Goal: Transaction & Acquisition: Purchase product/service

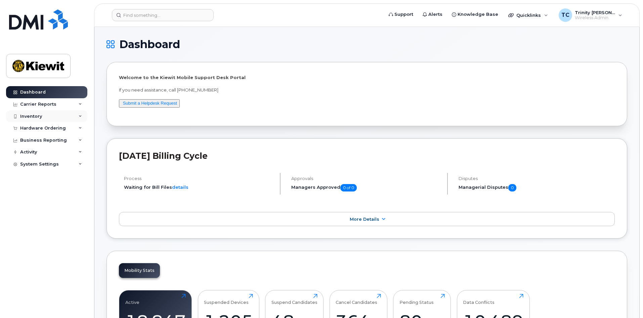
click at [40, 120] on div "Inventory" at bounding box center [46, 116] width 81 height 12
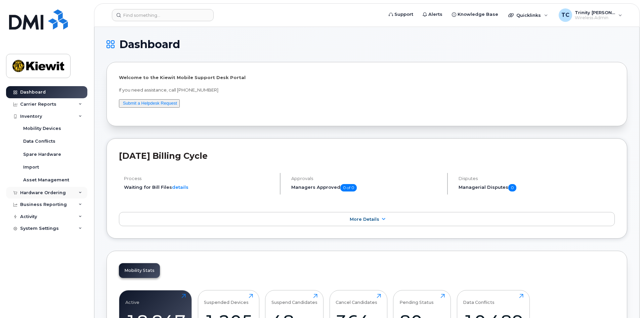
click at [46, 192] on div "Hardware Ordering" at bounding box center [43, 192] width 46 height 5
click at [55, 215] on link "Orders" at bounding box center [53, 217] width 70 height 13
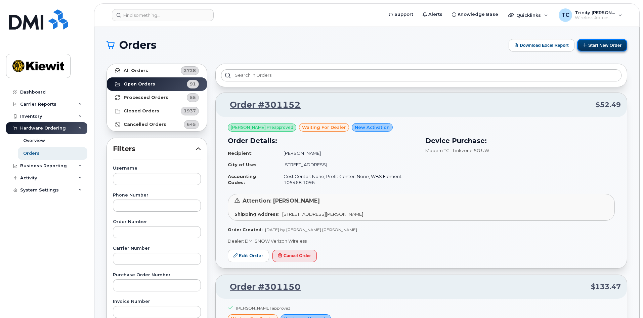
drag, startPoint x: 588, startPoint y: 40, endPoint x: 590, endPoint y: 43, distance: 3.6
click at [588, 40] on button "Start New Order" at bounding box center [602, 45] width 50 height 12
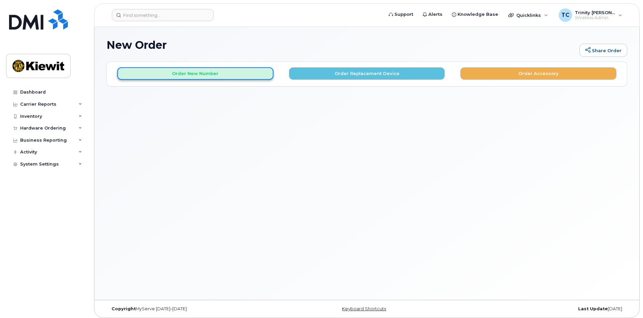
click at [230, 69] on button "Order New Number" at bounding box center [195, 73] width 156 height 12
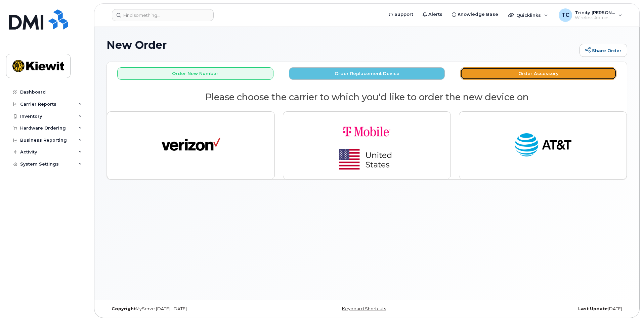
click at [512, 74] on button "Order Accessory" at bounding box center [538, 73] width 156 height 12
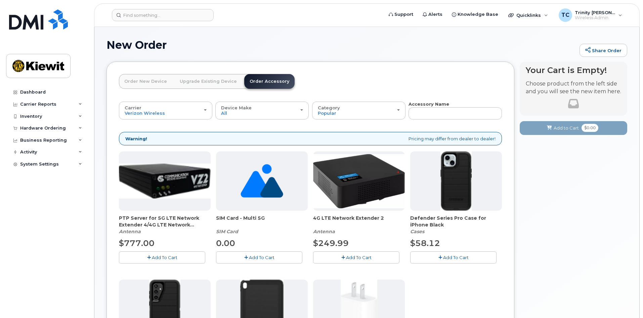
click at [136, 79] on link "Order New Device" at bounding box center [145, 81] width 53 height 15
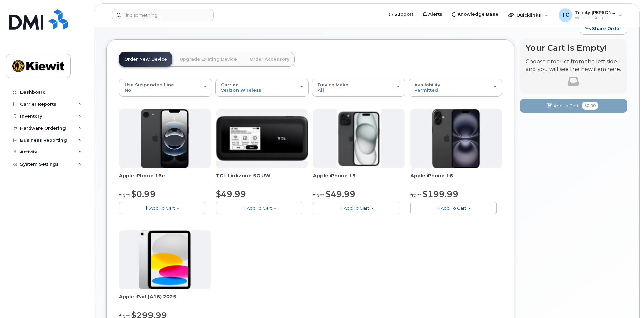
scroll to position [34, 0]
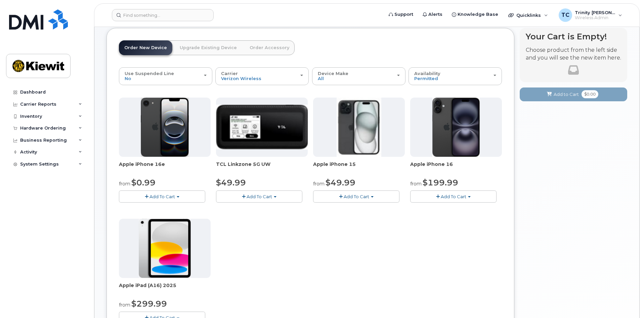
click at [161, 198] on span "Add To Cart" at bounding box center [163, 196] width 26 height 5
click at [159, 209] on link "$0.99 - 2 Year Activation (128GB)" at bounding box center [164, 209] width 87 height 8
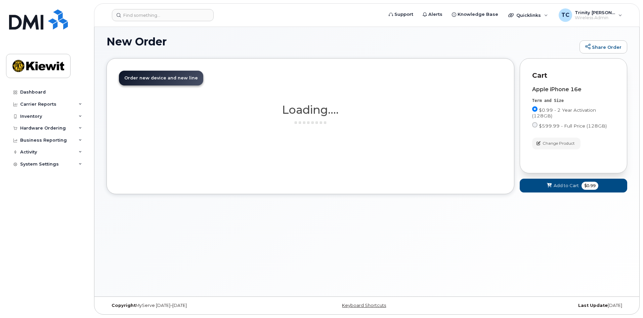
scroll to position [3, 0]
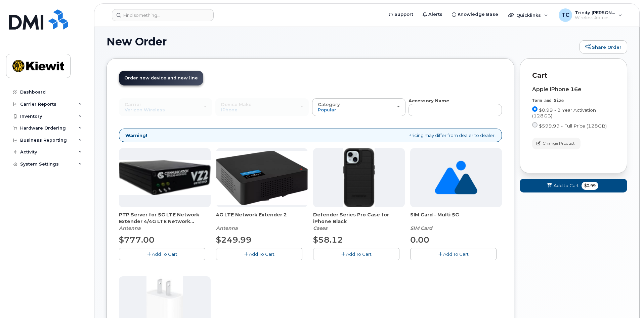
click at [352, 254] on span "Add To Cart" at bounding box center [359, 253] width 26 height 5
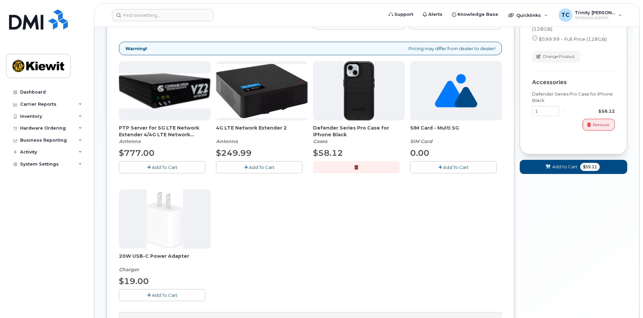
scroll to position [104, 0]
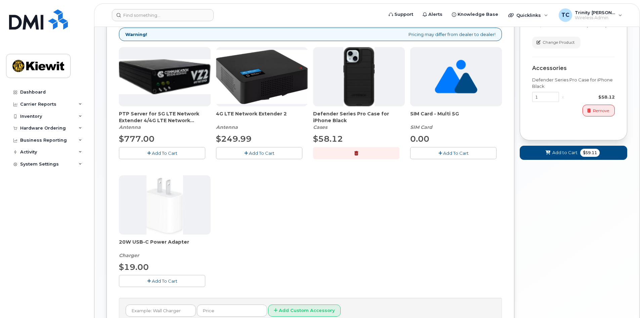
click at [169, 281] on span "Add To Cart" at bounding box center [165, 280] width 26 height 5
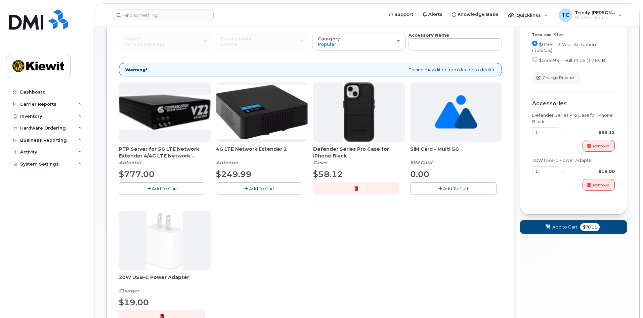
scroll to position [72, 0]
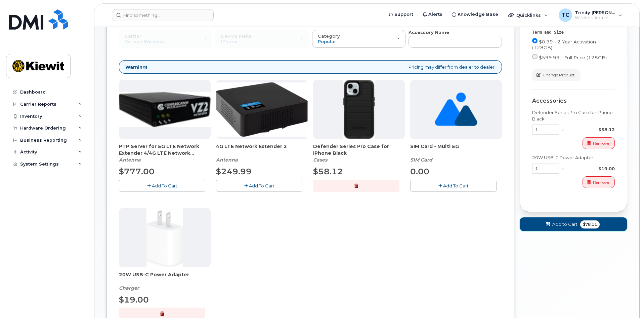
click at [533, 220] on button "Add to Cart $78.11" at bounding box center [574, 224] width 108 height 14
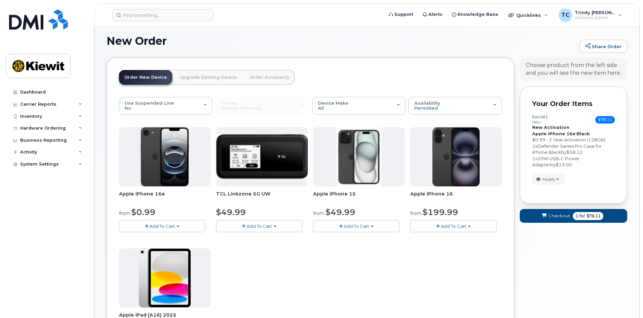
scroll to position [0, 0]
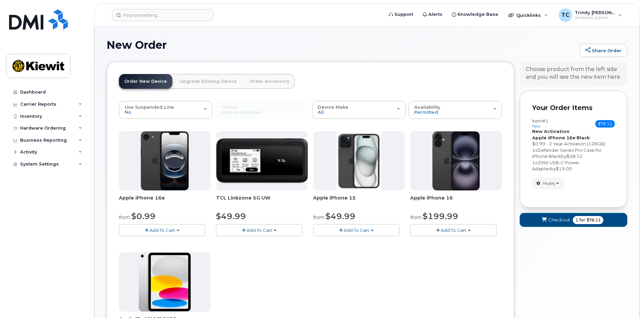
click at [535, 218] on button "Checkout 1 for $78.11" at bounding box center [574, 220] width 108 height 14
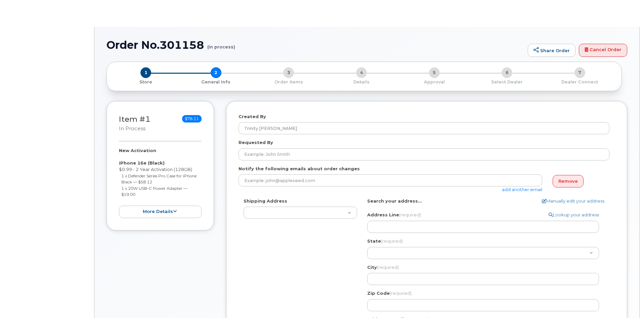
select select
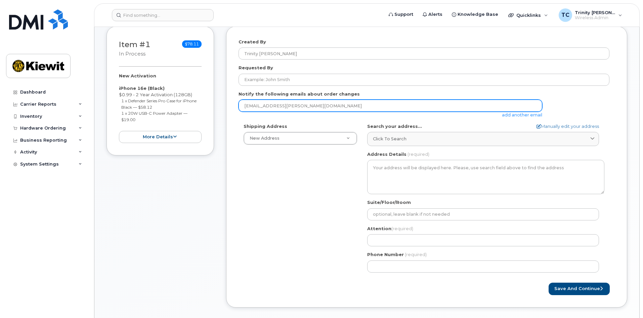
scroll to position [101, 0]
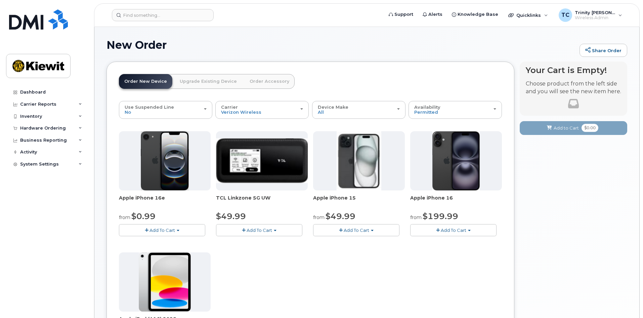
drag, startPoint x: 154, startPoint y: 230, endPoint x: 164, endPoint y: 229, distance: 9.8
click at [154, 230] on span "Add To Cart" at bounding box center [163, 229] width 26 height 5
click at [173, 241] on link "$0.99 - 2 Year Activation (128GB)" at bounding box center [164, 242] width 87 height 8
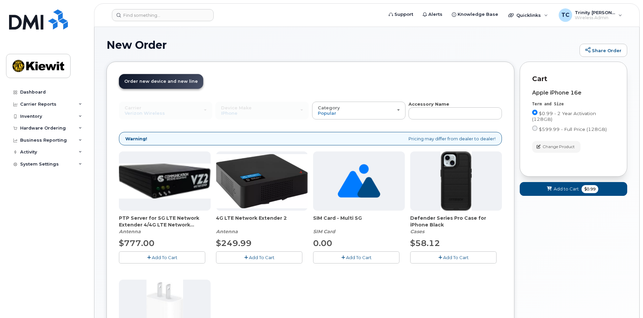
click at [446, 252] on button "Add To Cart" at bounding box center [453, 257] width 86 height 12
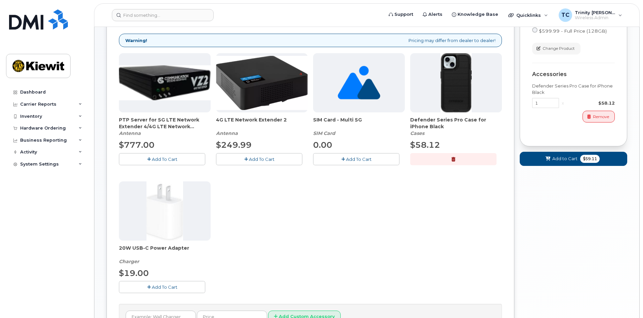
scroll to position [101, 0]
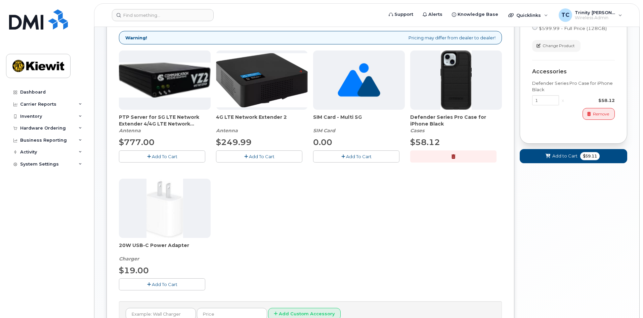
click at [168, 283] on span "Add To Cart" at bounding box center [165, 283] width 26 height 5
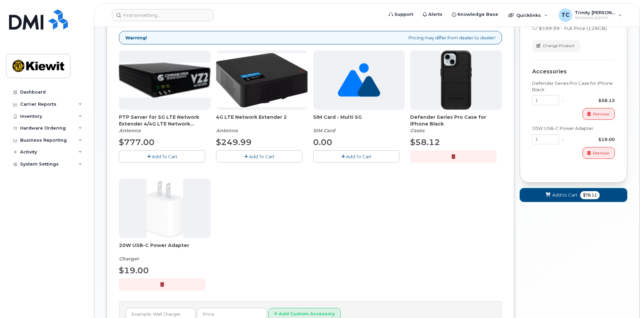
click at [568, 196] on span "Add to Cart" at bounding box center [564, 195] width 25 height 6
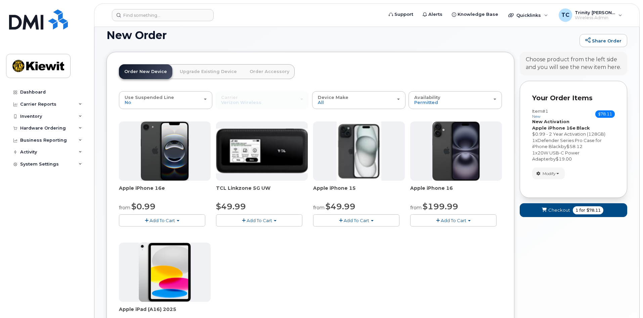
scroll to position [0, 0]
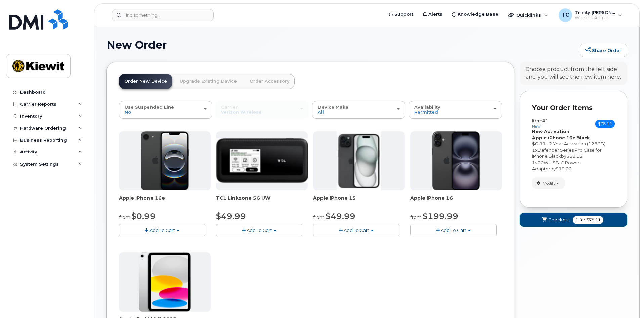
click at [571, 218] on button "Checkout 1 for $78.11" at bounding box center [574, 220] width 108 height 14
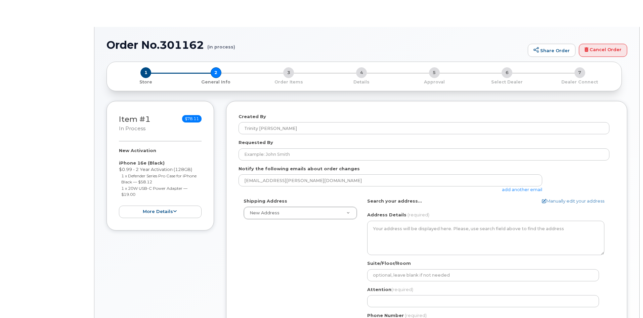
select select
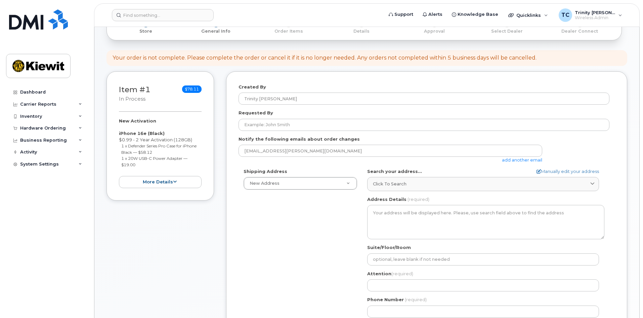
scroll to position [67, 0]
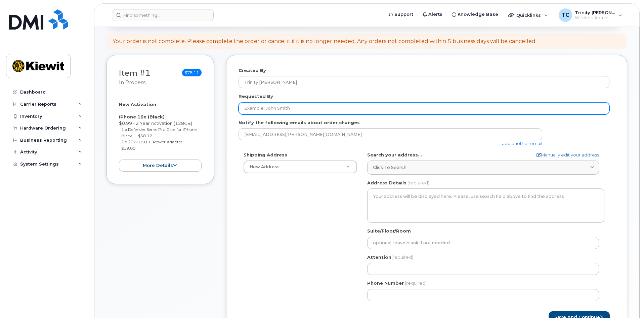
click at [250, 109] on input "Requested By" at bounding box center [424, 108] width 371 height 12
click at [280, 106] on input "Requested By" at bounding box center [424, 108] width 371 height 12
click at [302, 109] on input "Requested By" at bounding box center [424, 108] width 371 height 12
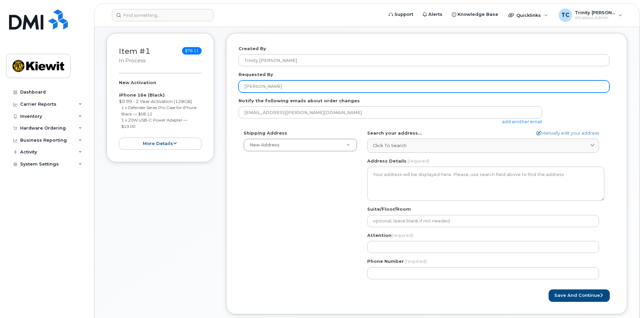
scroll to position [101, 0]
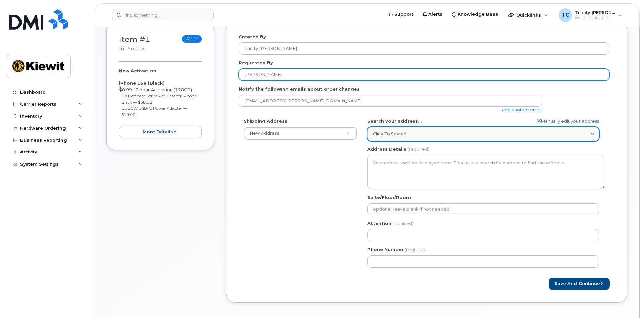
type input "[PERSON_NAME]"
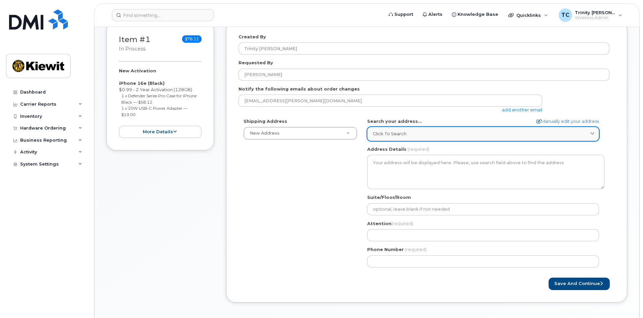
click at [401, 137] on span "Click to search" at bounding box center [390, 133] width 34 height 6
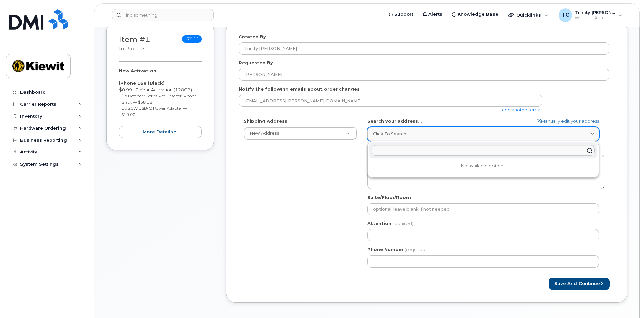
click at [430, 135] on div "Click to search" at bounding box center [483, 133] width 220 height 6
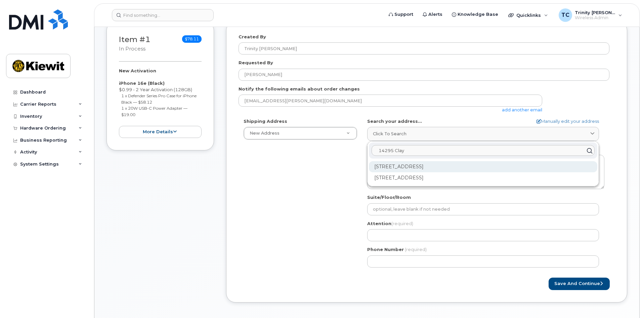
type input "14295 Clay"
click at [432, 165] on div "14295 Clay East Rd #A Herald CA 95638-9770" at bounding box center [483, 166] width 229 height 11
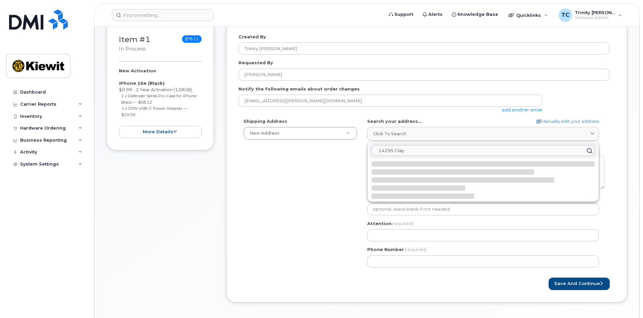
select select
type textarea "14295 Clay East Rd #A HERALD CA 95638-9770 UNITED STATES"
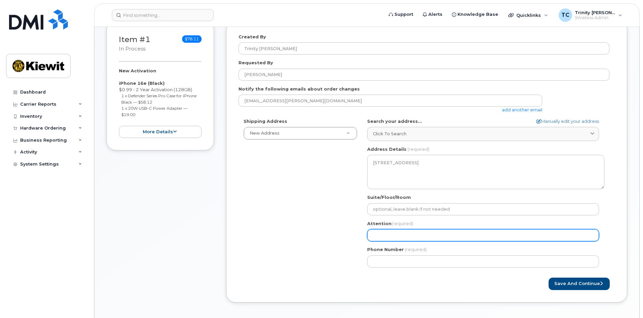
click at [443, 239] on input "Attention (required)" at bounding box center [483, 235] width 232 height 12
select select
type input "E"
select select
type input "Er"
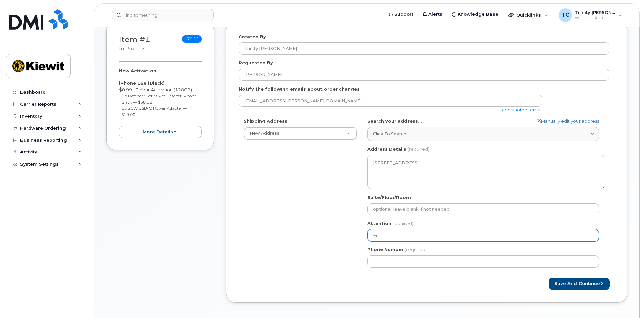
select select
type input "Eri"
select select
type input "Eric"
select select
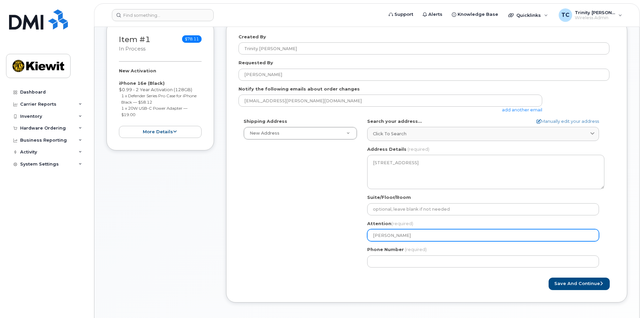
type input "Eric L"
select select
type input "Eric Le"
select select
type input "Eric Lep"
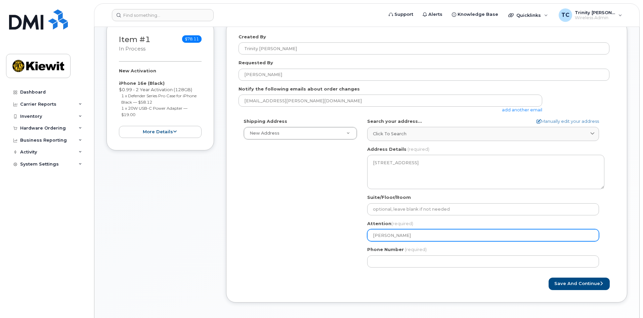
select select
type input "Eric Lepp"
select select
type input "Eric Leppi"
select select
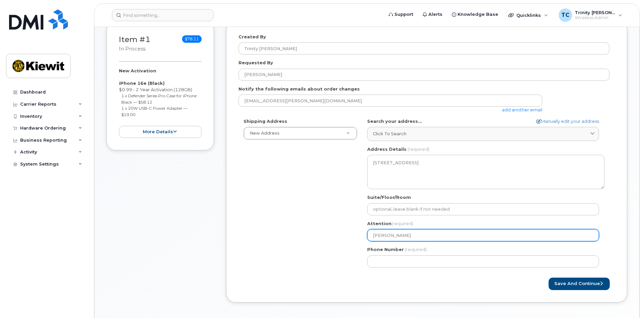
type input "Eric Leppin"
select select
type input "Eric Leppinh"
select select
type input "Eric Leppin"
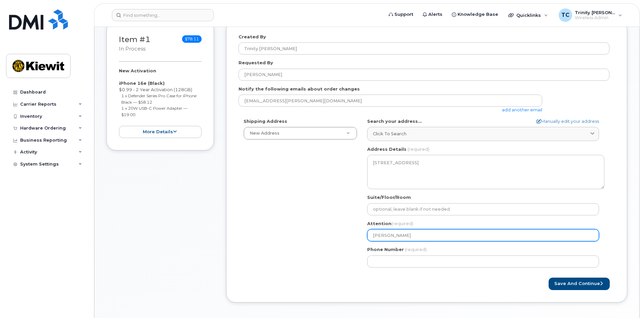
select select
type input "[PERSON_NAME]"
drag, startPoint x: 408, startPoint y: 236, endPoint x: 357, endPoint y: 239, distance: 50.5
click at [357, 239] on div "Shipping Address New Address New Address CA Herald Search your address... Manua…" at bounding box center [424, 195] width 371 height 154
select select
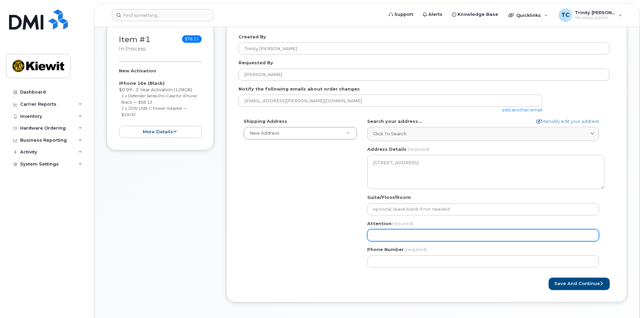
click at [404, 239] on input "Attention (required)" at bounding box center [483, 235] width 232 height 12
select select
type input "E"
select select
type input "Er"
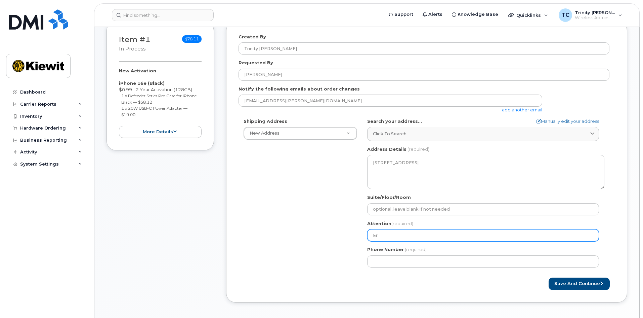
select select
type input "Eri"
select select
type input "Eric"
select select
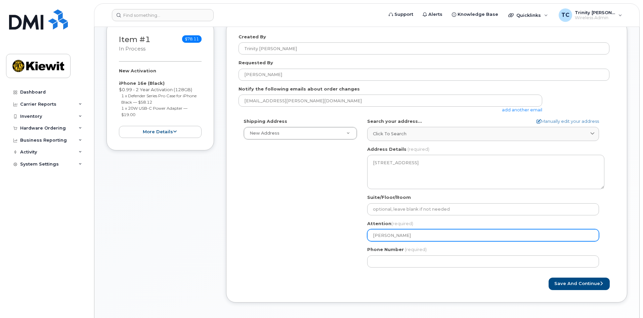
type input "Eric L"
select select
type input "Eric Li"
select select
type input "Eric Lip"
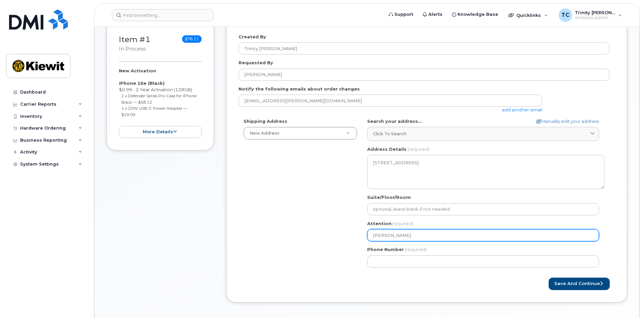
select select
type input "Eric Lipp"
select select
type input "Eric Lippi"
select select
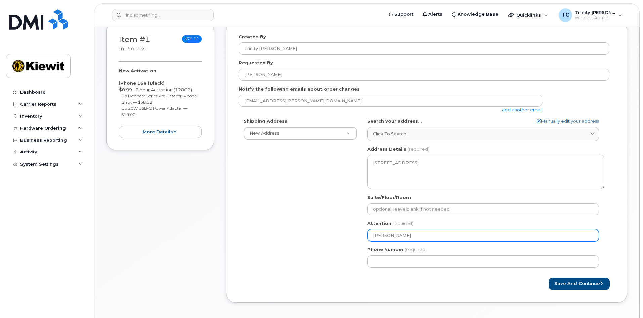
type input "Eric Lippin"
select select
type input "Eric Lipping"
click at [386, 234] on input "Eric Lipping" at bounding box center [483, 235] width 232 height 12
select select
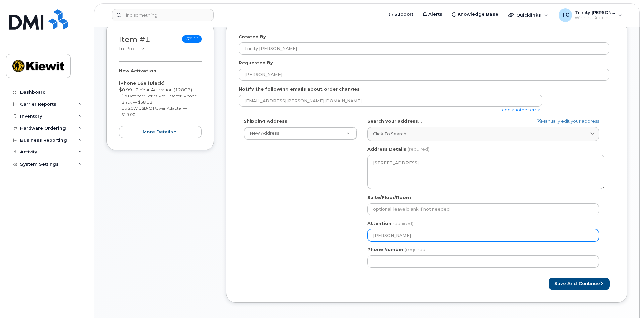
type input "Eric Lpping"
select select
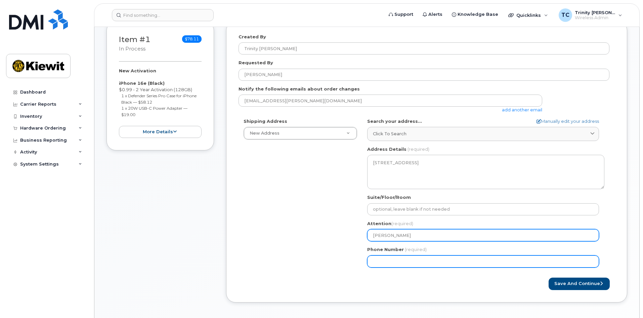
type input "[PERSON_NAME]"
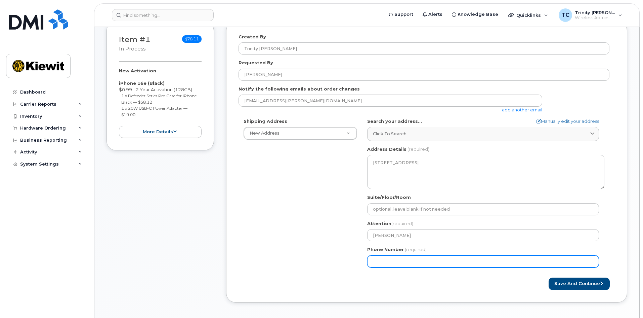
click at [436, 258] on input "Phone Number" at bounding box center [483, 261] width 232 height 12
click at [449, 261] on input "Phone Number" at bounding box center [483, 261] width 232 height 12
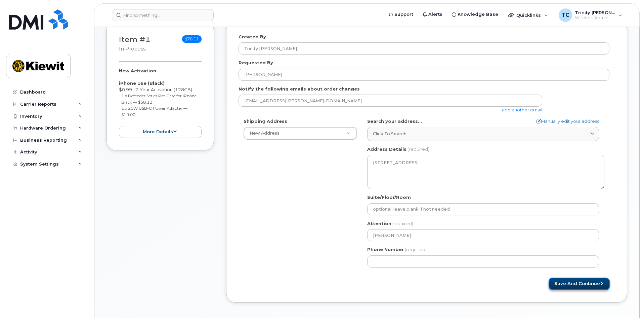
click at [579, 282] on button "Save and Continue" at bounding box center [579, 283] width 61 height 12
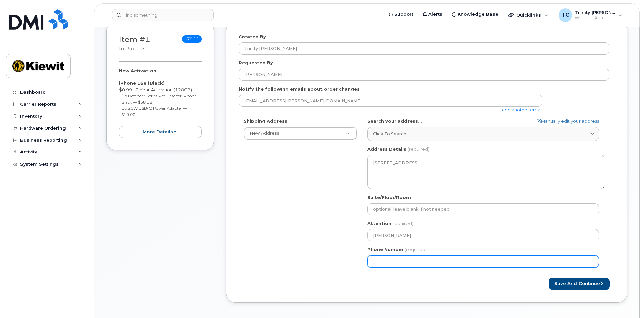
drag, startPoint x: 394, startPoint y: 261, endPoint x: 403, endPoint y: 276, distance: 17.2
click at [394, 263] on input "Phone Number" at bounding box center [483, 261] width 232 height 12
click at [383, 262] on input "Phone Number" at bounding box center [483, 261] width 232 height 12
click at [383, 261] on input "Phone Number" at bounding box center [483, 261] width 232 height 12
select select
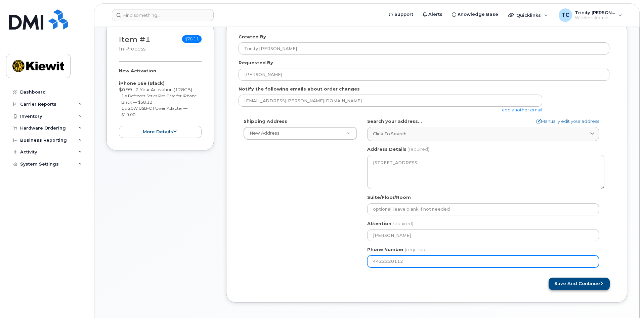
type input "4422220112"
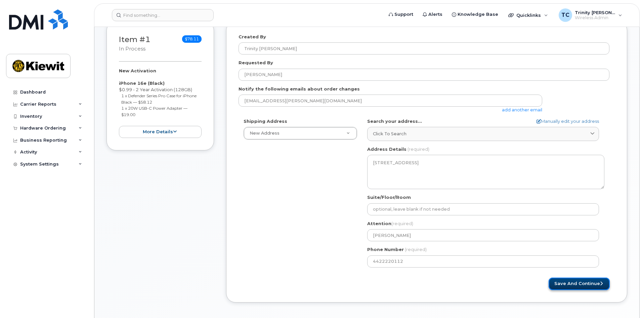
click at [563, 279] on button "Save and Continue" at bounding box center [579, 283] width 61 height 12
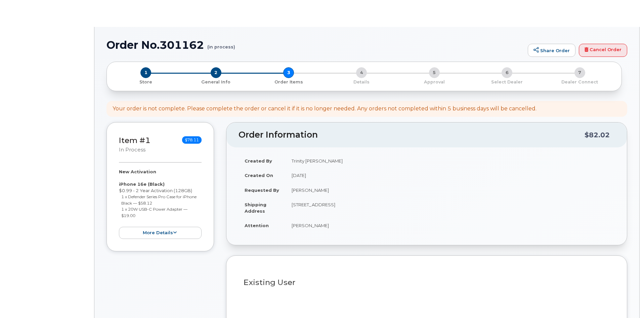
select select
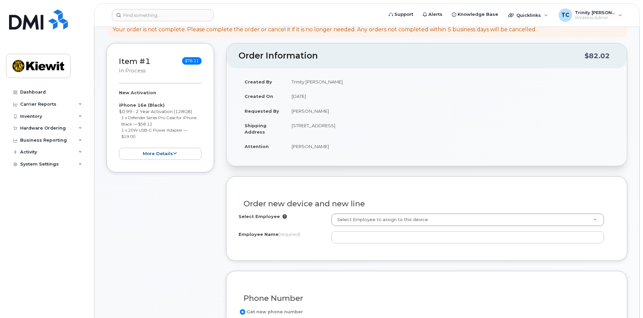
scroll to position [134, 0]
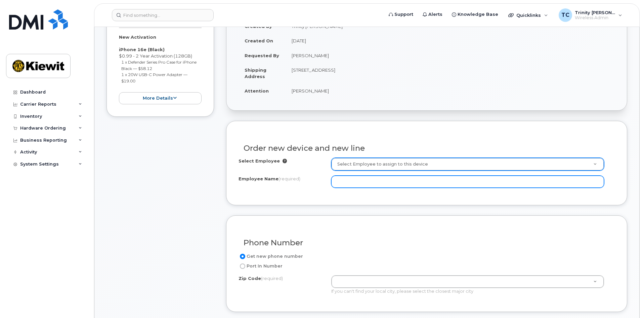
click at [344, 184] on input "Employee Name (required)" at bounding box center [467, 181] width 273 height 12
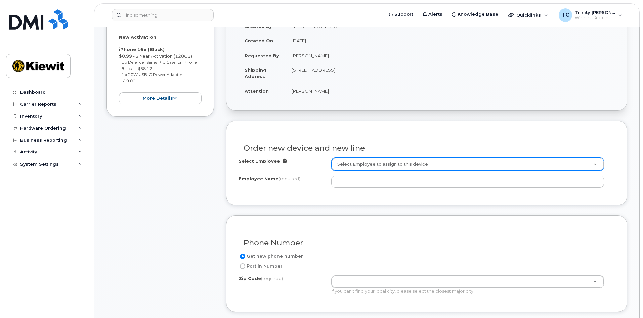
click at [386, 155] on div "Order new device and new line" at bounding box center [427, 145] width 376 height 25
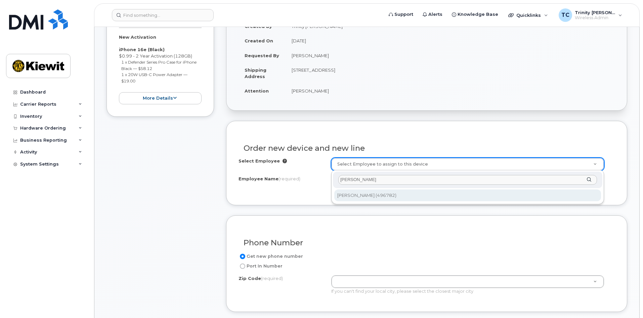
type input "Eric lepping"
type input "2161352"
type input "[PERSON_NAME]"
type input "400 Totten Pond Road Suite 400"
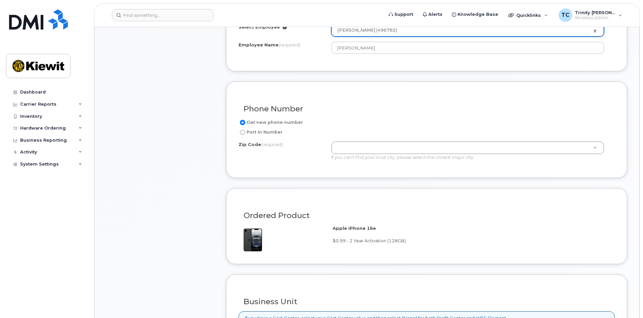
scroll to position [269, 0]
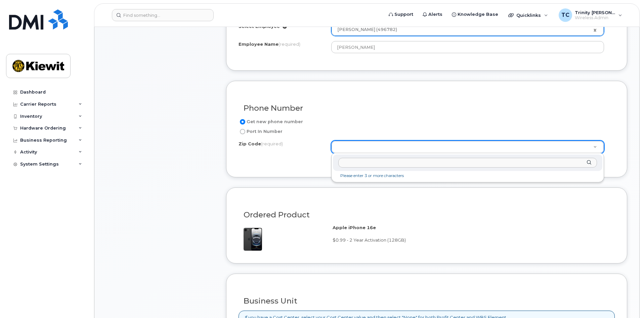
click at [433, 159] on input "Zip Code (required)" at bounding box center [467, 163] width 259 height 10
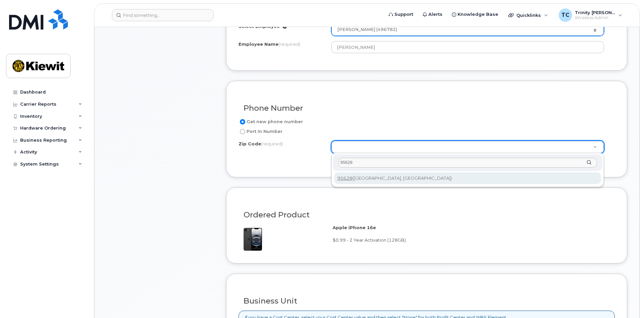
type input "95628"
type input "95628 (Fair Oaks, CA)"
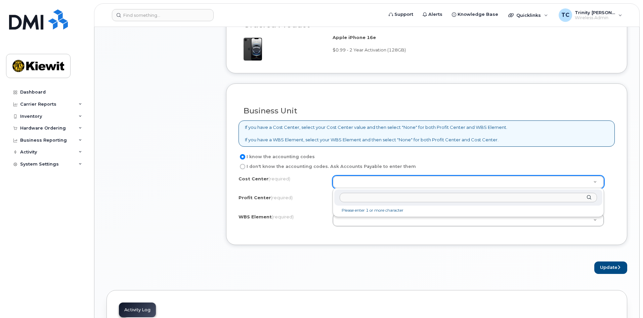
scroll to position [470, 0]
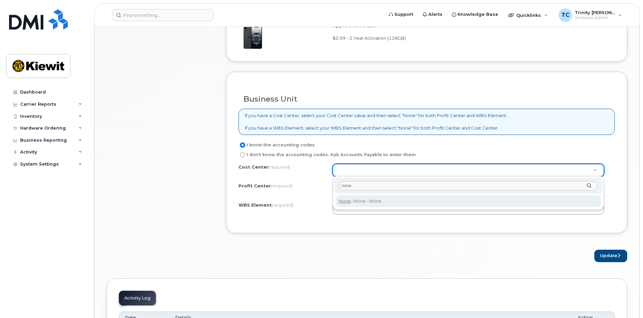
type input "none"
type input "None"
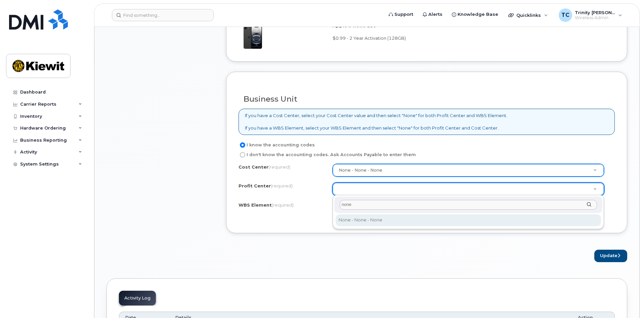
type input "none"
select select "None"
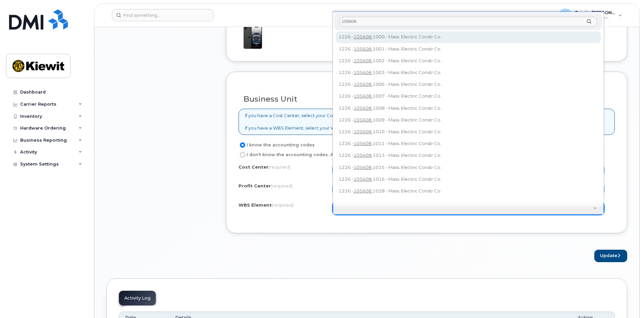
click at [377, 13] on div "105608." at bounding box center [468, 21] width 268 height 16
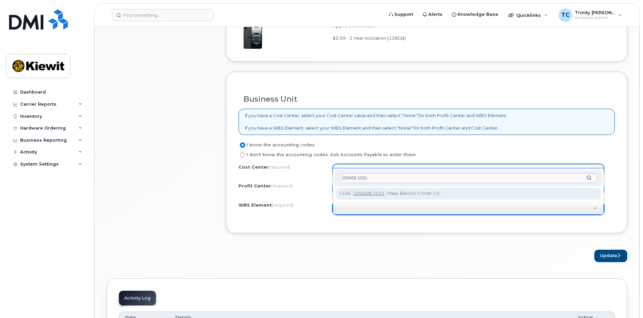
type input "105608.1031"
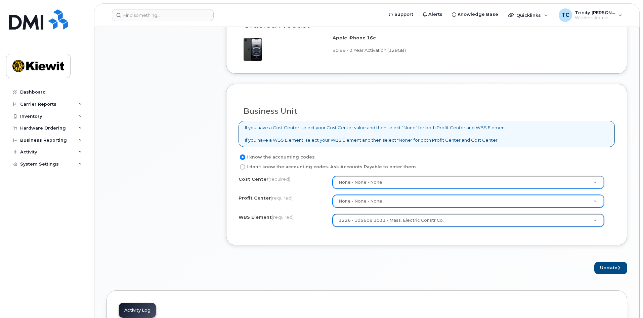
scroll to position [504, 0]
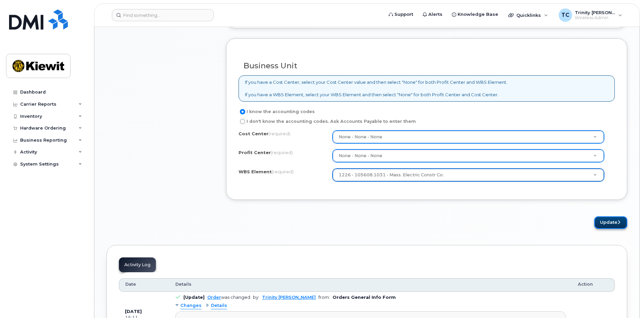
click at [607, 223] on button "Update" at bounding box center [610, 222] width 33 height 12
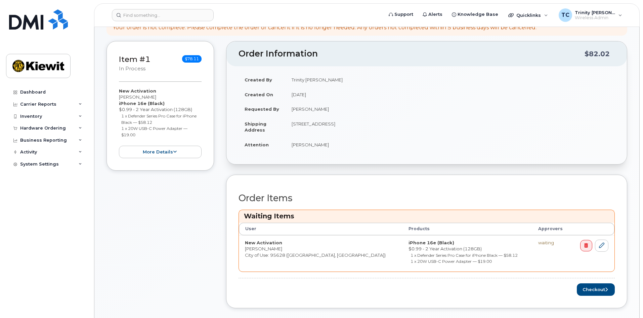
scroll to position [134, 0]
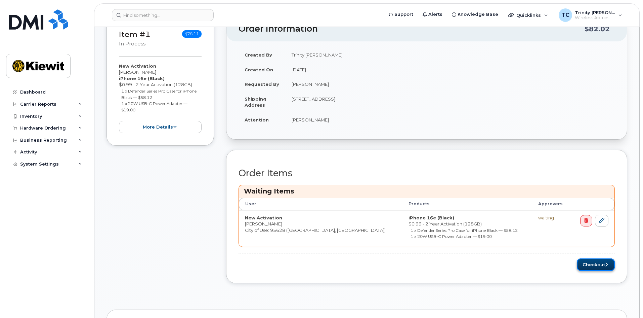
click at [582, 262] on button "Checkout" at bounding box center [596, 264] width 38 height 12
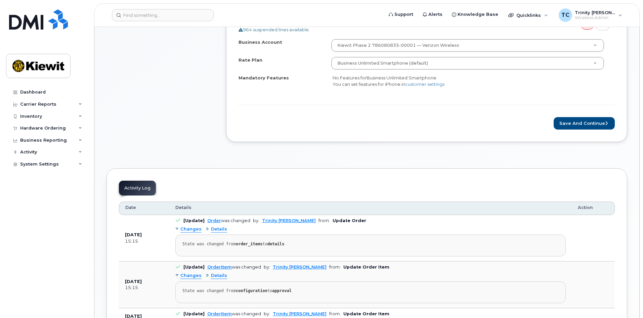
scroll to position [202, 0]
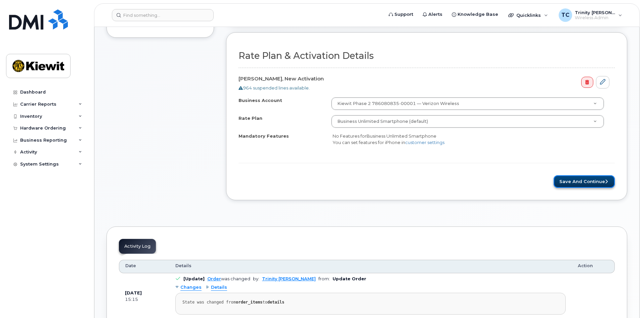
click at [573, 181] on button "Save and Continue" at bounding box center [584, 181] width 61 height 12
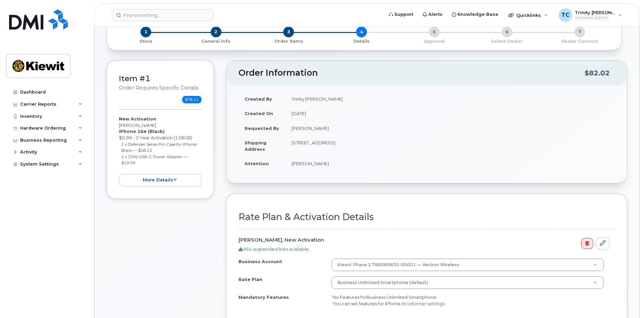
scroll to position [34, 0]
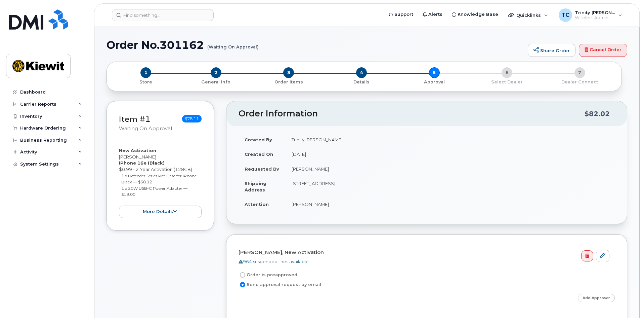
click at [278, 274] on label "Order is preapproved" at bounding box center [268, 275] width 59 height 8
click at [245, 274] on input "Order is preapproved" at bounding box center [242, 274] width 5 height 5
radio input "true"
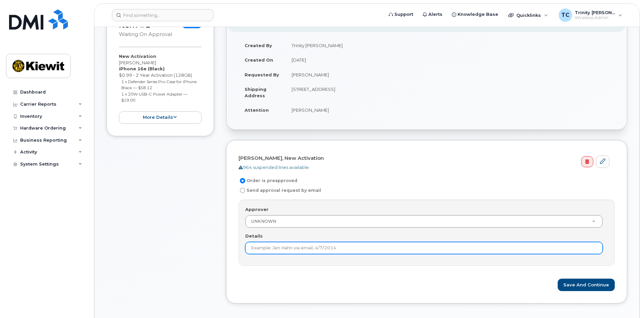
scroll to position [101, 0]
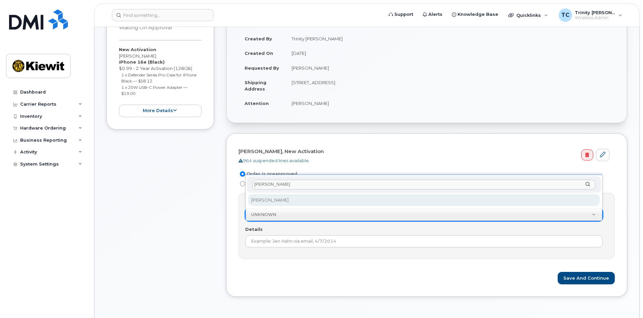
type input "elizabeth"
select select "2151249"
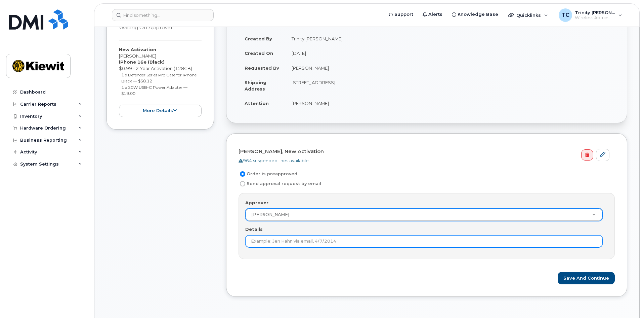
click at [282, 242] on input "Details" at bounding box center [424, 241] width 358 height 12
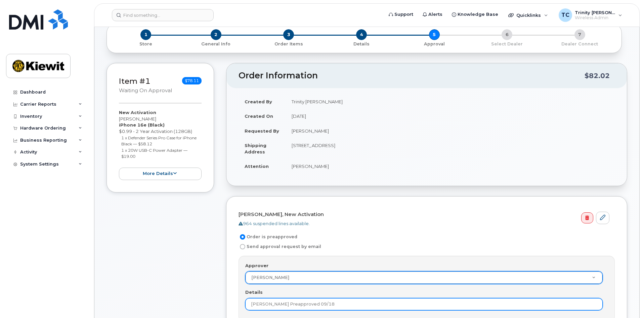
scroll to position [134, 0]
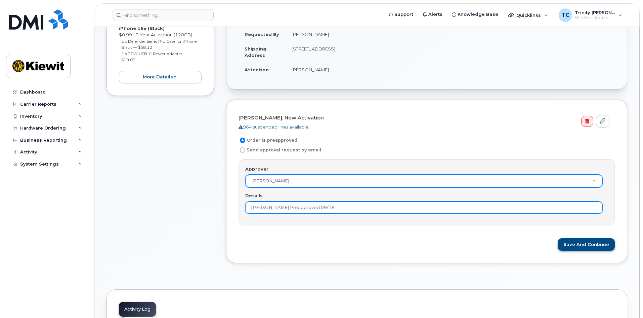
type input "Elizabeth Preapproved 09/18"
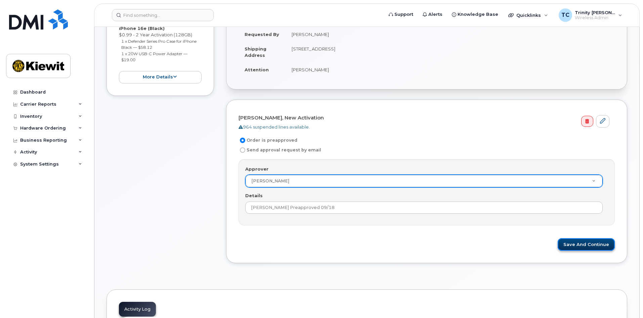
click at [579, 244] on button "Save and Continue" at bounding box center [586, 244] width 57 height 12
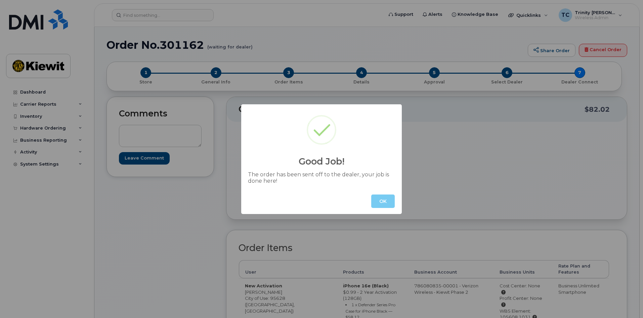
click at [381, 202] on button "OK" at bounding box center [383, 200] width 24 height 13
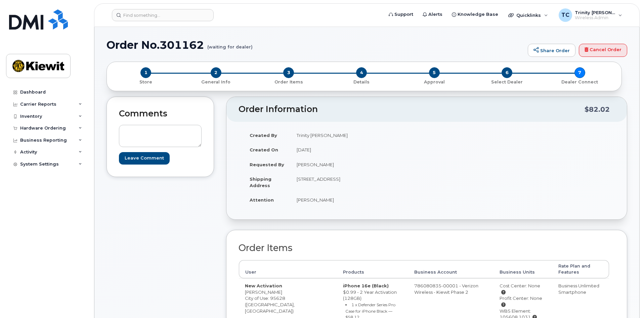
click at [156, 123] on div "Leave Comment" at bounding box center [160, 141] width 83 height 46
click at [152, 129] on textarea at bounding box center [160, 136] width 83 height 22
click at [143, 126] on textarea "Needed asap, overnight shipping. Phone will be coded to 105608.1238 (code wasn'…" at bounding box center [160, 136] width 83 height 22
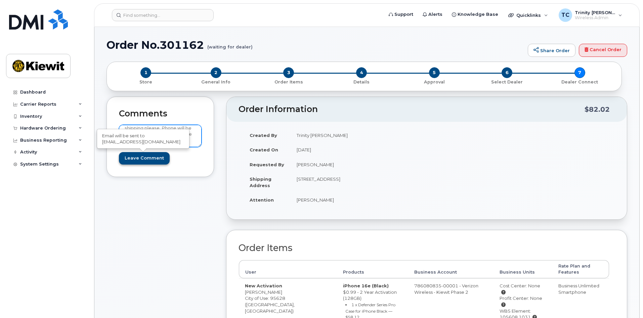
type textarea "Needed asap, overnight shipping please. Phone will be coded to 105608.1238 (cod…"
click at [156, 161] on input "Leave Comment" at bounding box center [144, 158] width 51 height 12
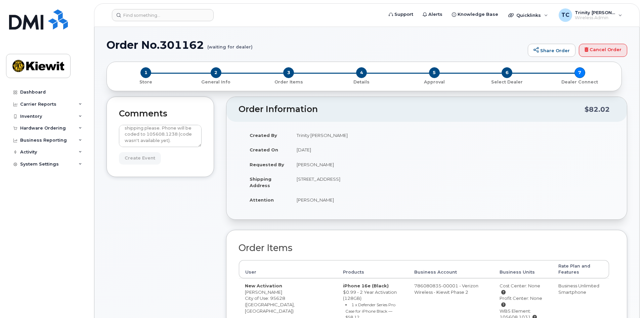
type input "Create Event"
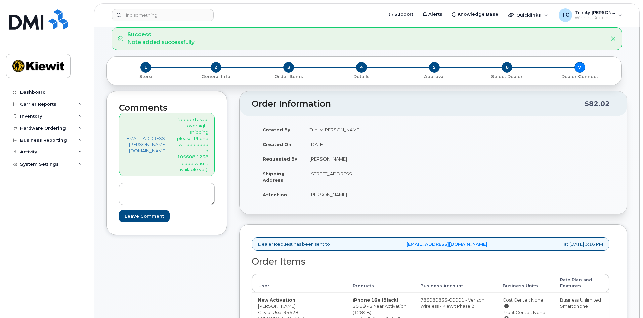
scroll to position [34, 0]
drag, startPoint x: 208, startPoint y: 119, endPoint x: 217, endPoint y: 123, distance: 10.0
click at [208, 123] on p "Needed asap, overnight shipping please. Phone will be coded to 105608.1238 (cod…" at bounding box center [192, 145] width 31 height 56
click at [204, 122] on div "[EMAIL_ADDRESS][PERSON_NAME][DOMAIN_NAME] Needed asap, overnight shipping pleas…" at bounding box center [167, 145] width 96 height 64
click at [208, 149] on p "Needed asap, overnight shipping please. Phone will be coded to 105608.1238 (cod…" at bounding box center [192, 145] width 31 height 56
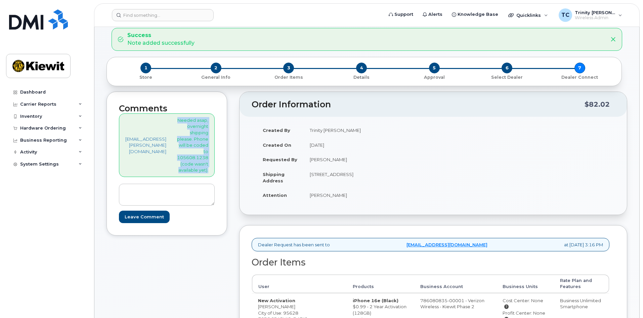
drag, startPoint x: 207, startPoint y: 121, endPoint x: 244, endPoint y: 169, distance: 60.6
click at [227, 169] on div "Comments [EMAIL_ADDRESS][PERSON_NAME][DOMAIN_NAME] Needed asap, overnight shipp…" at bounding box center [167, 163] width 121 height 144
copy p "Needed asap, overnight shipping please. Phone will be coded to 105608.1238 (cod…"
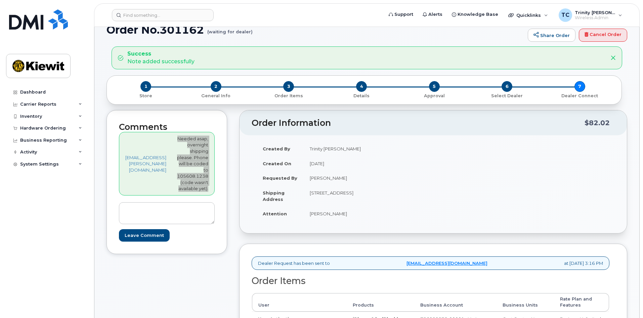
scroll to position [0, 0]
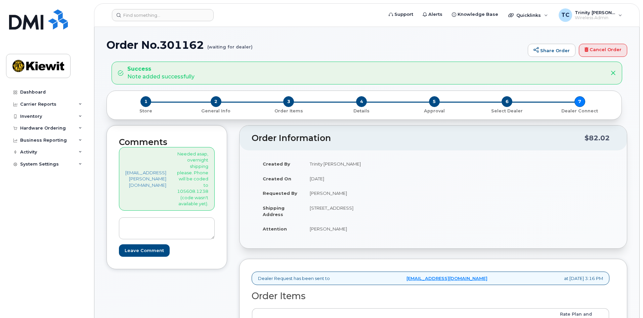
click at [390, 256] on div "Order Information $82.02 Created By [GEOGRAPHIC_DATA][PERSON_NAME] Created On […" at bounding box center [433, 296] width 388 height 342
drag, startPoint x: 206, startPoint y: 153, endPoint x: 238, endPoint y: 206, distance: 61.8
click at [215, 207] on div "[EMAIL_ADDRESS][PERSON_NAME][DOMAIN_NAME] Needed asap, overnight shipping pleas…" at bounding box center [167, 179] width 96 height 64
copy p "Needed asap, overnight shipping please. Phone will be coded to 105608.1238 (cod…"
